Goal: Task Accomplishment & Management: Use online tool/utility

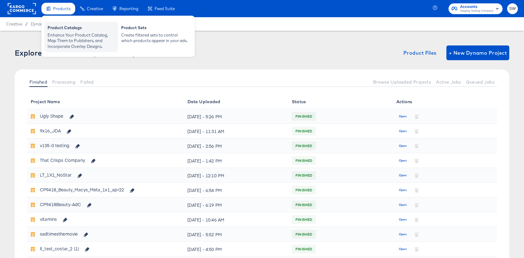
click at [65, 41] on div "Enhance Your Product Catalog, Map Them to Publishers, and Incorporate Overlay D…" at bounding box center [81, 40] width 67 height 17
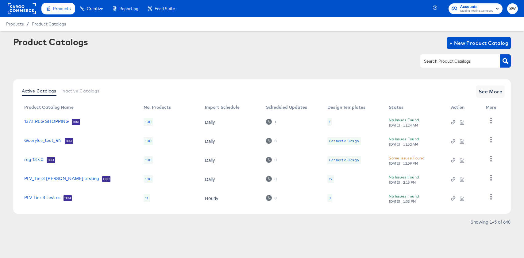
click at [460, 64] on input "text" at bounding box center [455, 61] width 65 height 7
type input "34§1"
